Goal: Navigation & Orientation: Find specific page/section

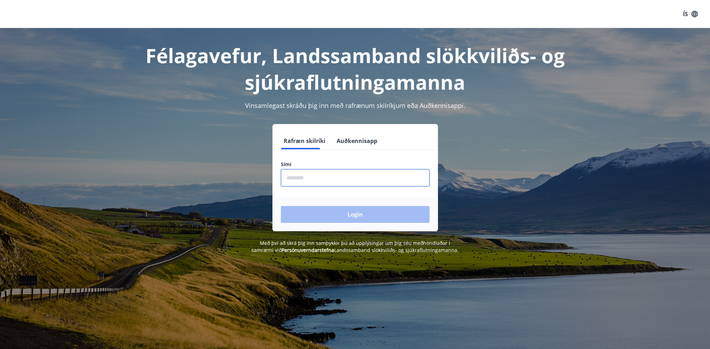
click at [343, 179] on input "phone" at bounding box center [355, 177] width 149 height 17
type input "********"
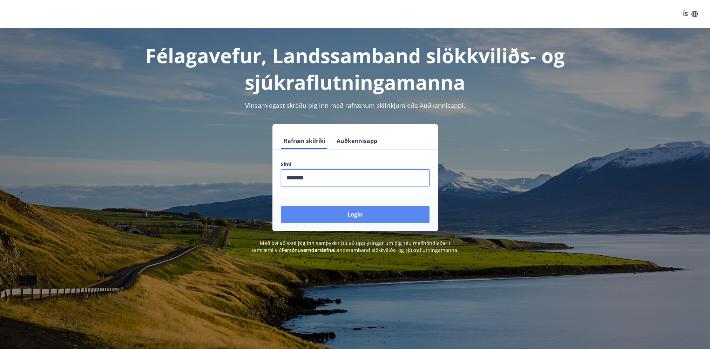
click at [328, 213] on button "Login" at bounding box center [355, 214] width 149 height 17
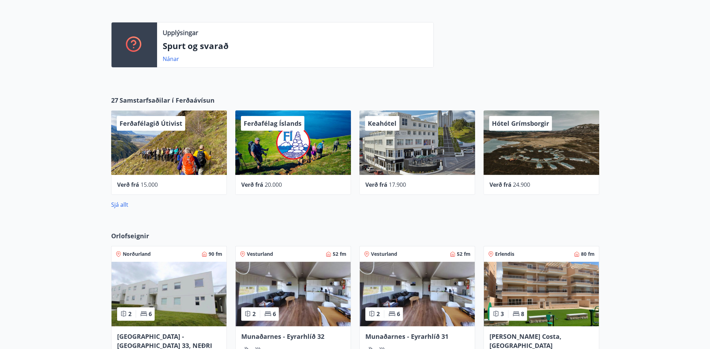
scroll to position [210, 0]
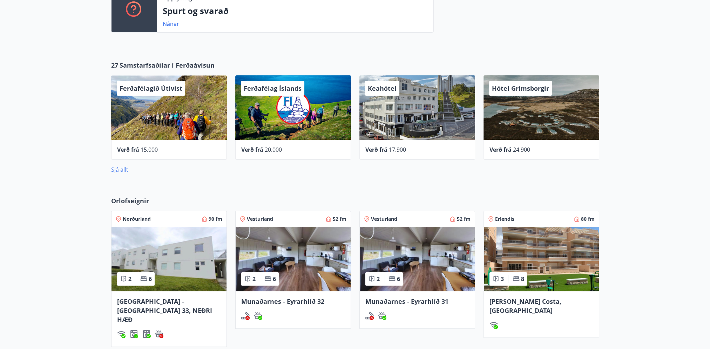
click at [116, 166] on link "Sjá allt" at bounding box center [119, 170] width 17 height 8
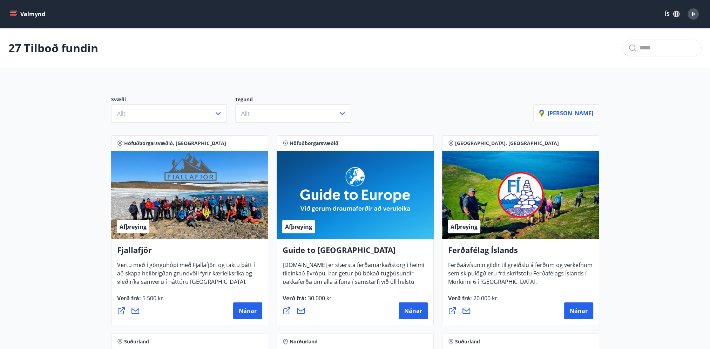
click at [13, 13] on icon "menu" at bounding box center [13, 14] width 7 height 7
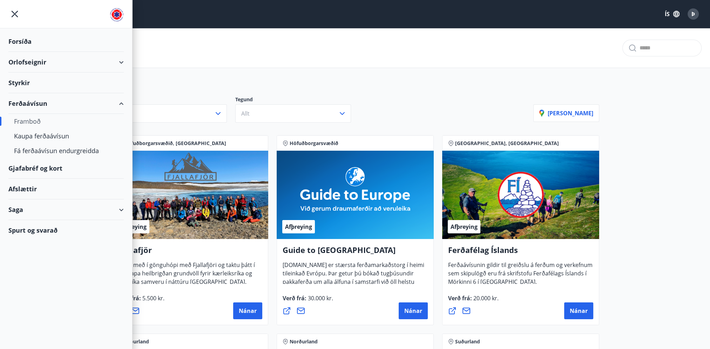
click at [39, 169] on div "Gjafabréf og kort" at bounding box center [65, 168] width 115 height 21
